Goal: Browse casually

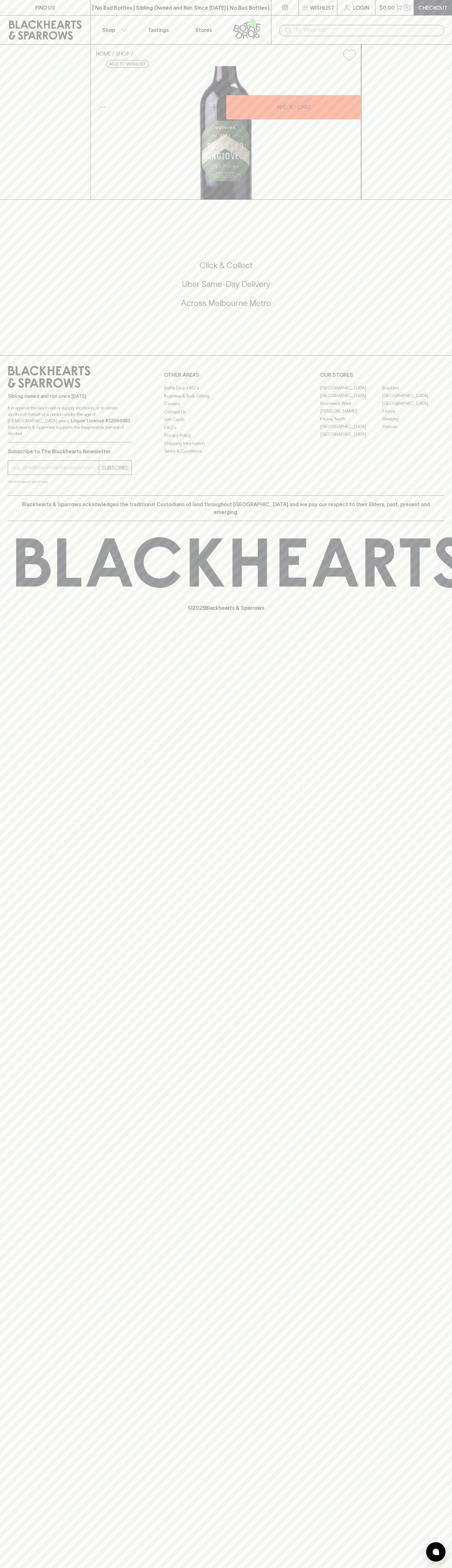
click at [18, 21] on icon at bounding box center [45, 30] width 81 height 19
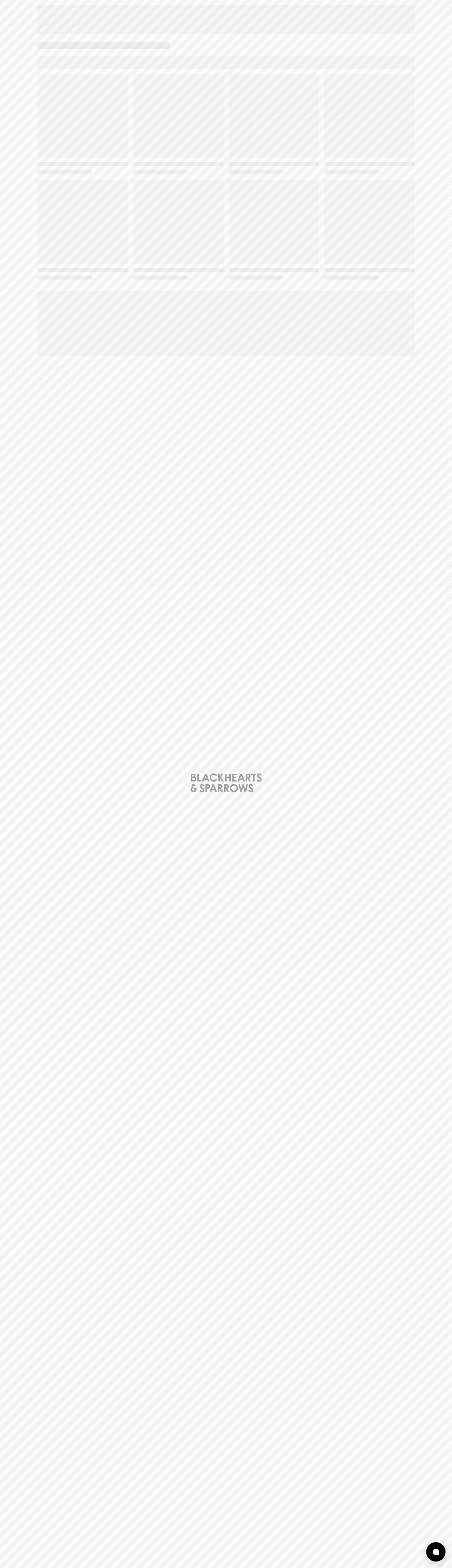
click at [71, 1567] on html "FIND US | No Bad Bottles | Sibling Owned and Run Since [DATE] | No Bad Bottles …" at bounding box center [226, 784] width 452 height 1568
click at [24, 525] on div "Loading" at bounding box center [226, 784] width 452 height 1568
